Goal: Find specific page/section: Find specific page/section

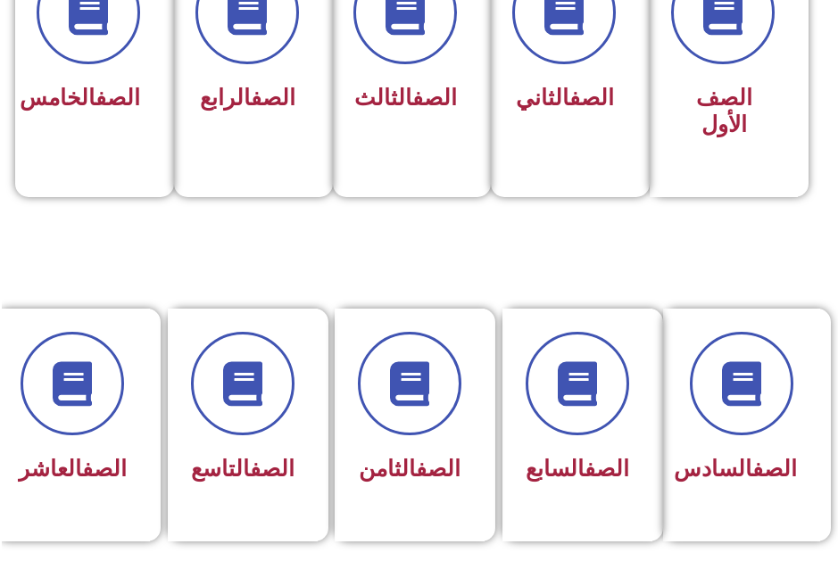
scroll to position [585, -2]
click at [143, 432] on div "الصف العاشر" at bounding box center [73, 425] width 154 height 233
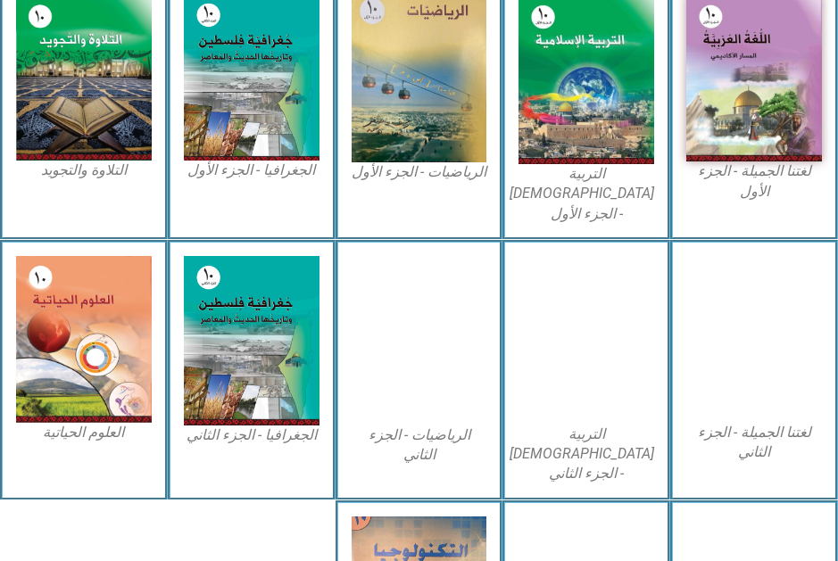
scroll to position [624, 0]
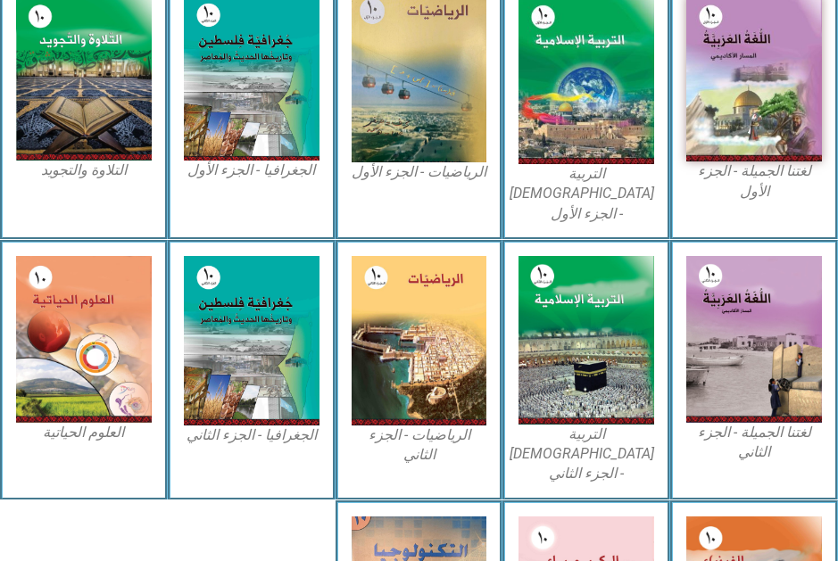
click at [411, 116] on img at bounding box center [420, 80] width 136 height 168
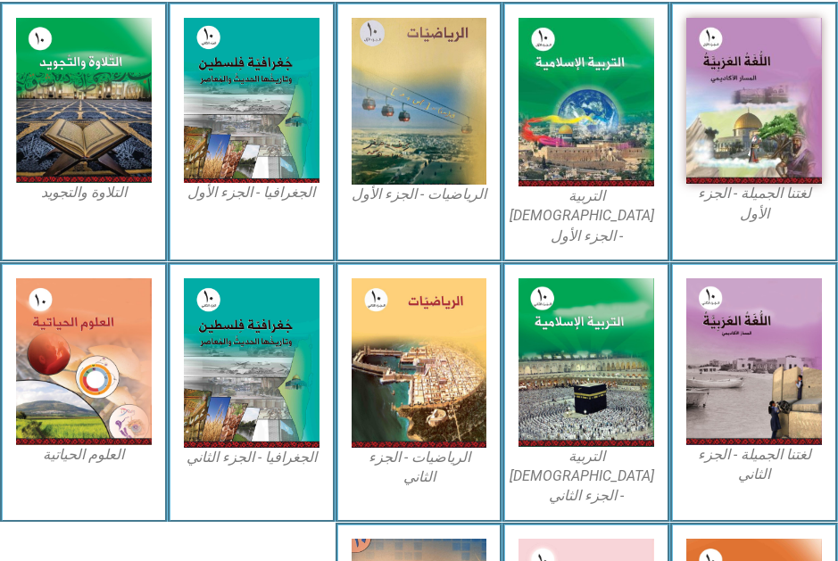
scroll to position [602, 0]
click at [449, 127] on img at bounding box center [420, 102] width 136 height 168
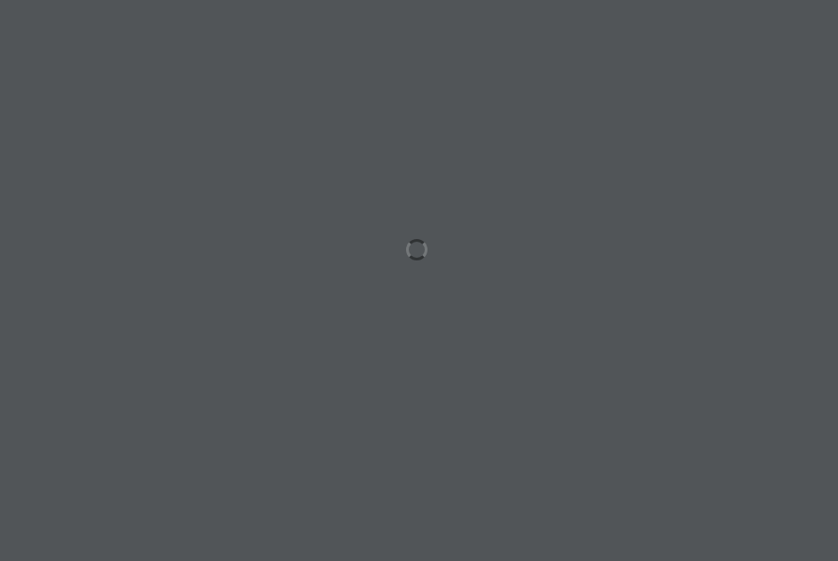
click at [292, 21] on div at bounding box center [419, 280] width 838 height 561
